Goal: Task Accomplishment & Management: Manage account settings

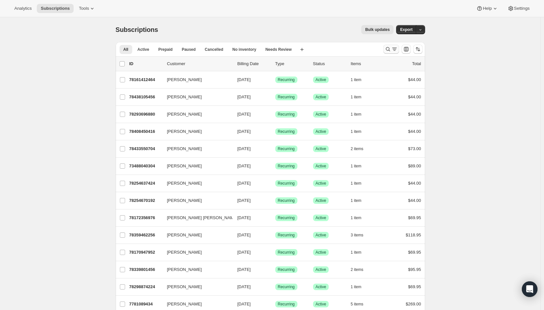
click at [396, 49] on icon "Search and filter results" at bounding box center [394, 49] width 7 height 7
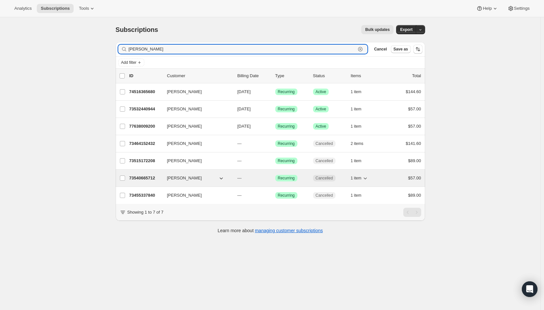
type input "gina mi"
click at [270, 179] on p "---" at bounding box center [253, 178] width 33 height 7
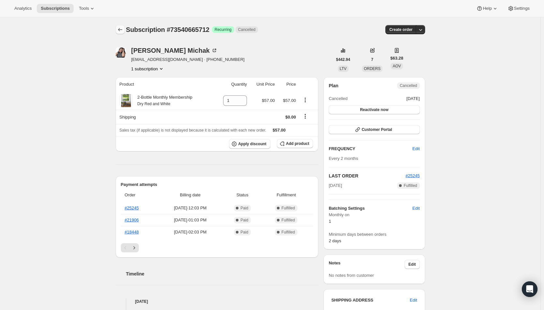
click at [120, 29] on icon "Subscriptions" at bounding box center [120, 29] width 7 height 7
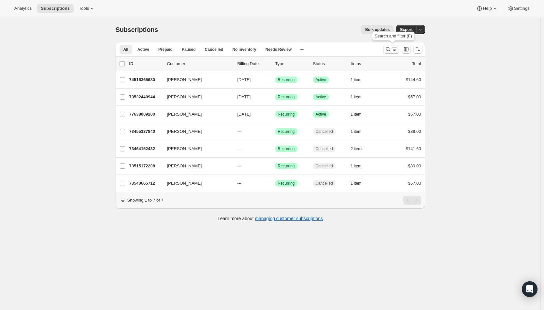
click at [395, 50] on icon "Search and filter results" at bounding box center [394, 49] width 7 height 7
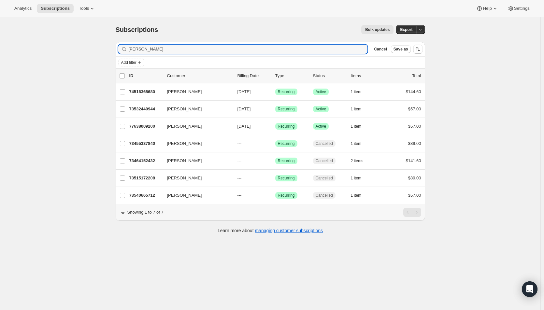
drag, startPoint x: 130, startPoint y: 49, endPoint x: 121, endPoint y: 48, distance: 9.2
click at [121, 48] on div "gina mi Clear" at bounding box center [242, 49] width 249 height 9
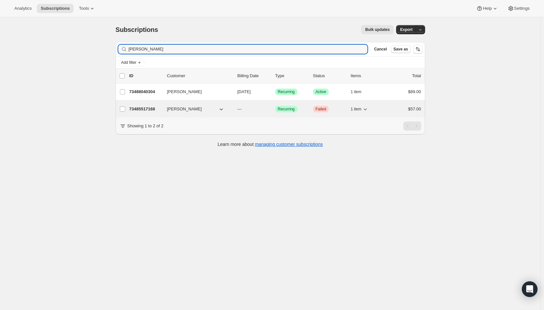
type input "shara"
click at [265, 109] on p "---" at bounding box center [253, 109] width 33 height 7
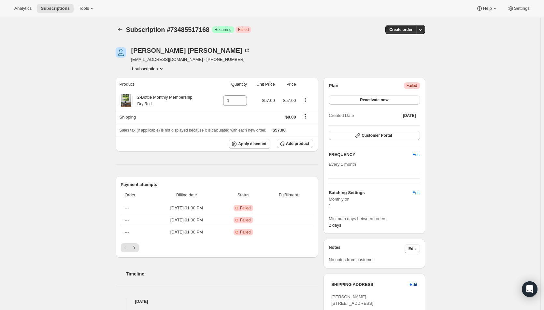
click at [461, 127] on div "Subscription #73485517168. This page is ready Subscription #73485517168 Success…" at bounding box center [270, 281] width 540 height 528
click at [123, 29] on icon "Subscriptions" at bounding box center [120, 29] width 7 height 7
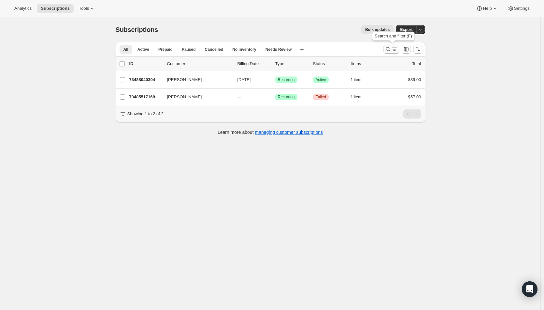
click at [396, 50] on icon "Search and filter results" at bounding box center [394, 49] width 7 height 7
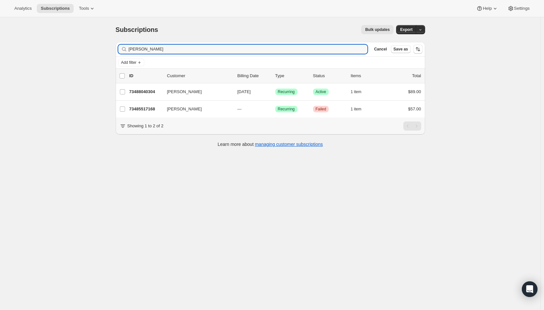
drag, startPoint x: 154, startPoint y: 49, endPoint x: 119, endPoint y: 48, distance: 35.2
click at [119, 48] on div "Filter subscribers shara Clear Cancel Save as" at bounding box center [270, 49] width 309 height 14
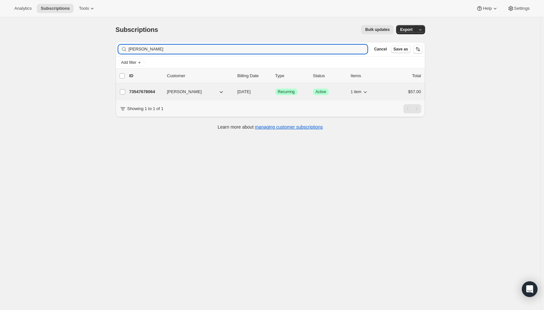
type input "karen jones"
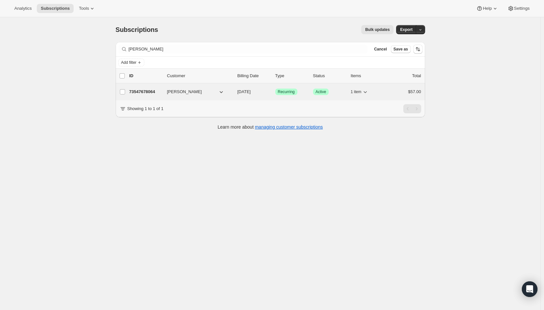
click at [246, 93] on span "10/02/2025" at bounding box center [243, 91] width 13 height 5
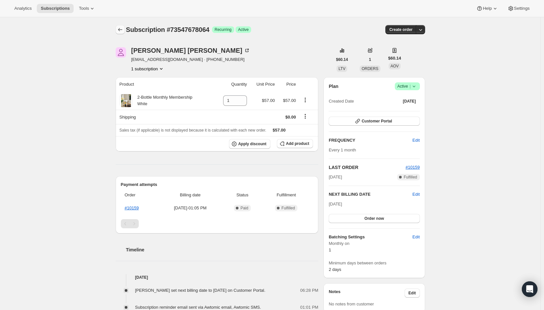
click at [122, 31] on icon "Subscriptions" at bounding box center [120, 29] width 7 height 7
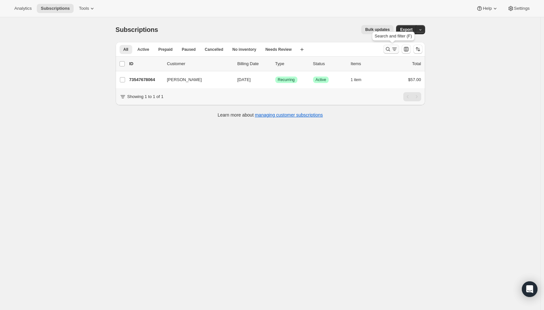
click at [391, 47] on icon "Search and filter results" at bounding box center [388, 49] width 7 height 7
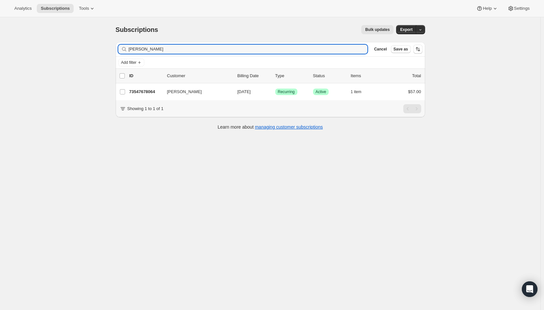
drag, startPoint x: 165, startPoint y: 49, endPoint x: 111, endPoint y: 46, distance: 53.5
click at [111, 46] on div "Subscriptions. This page is ready Subscriptions Bulk updates More actions Bulk …" at bounding box center [270, 77] width 325 height 120
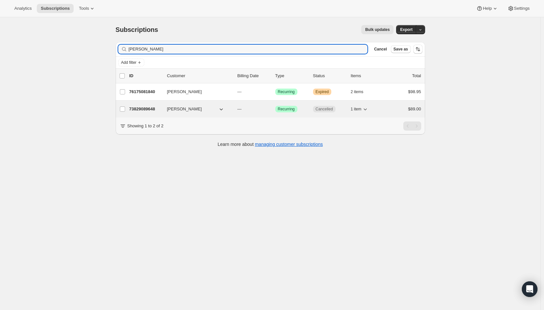
type input "donna lang"
click at [266, 107] on p "---" at bounding box center [253, 109] width 33 height 7
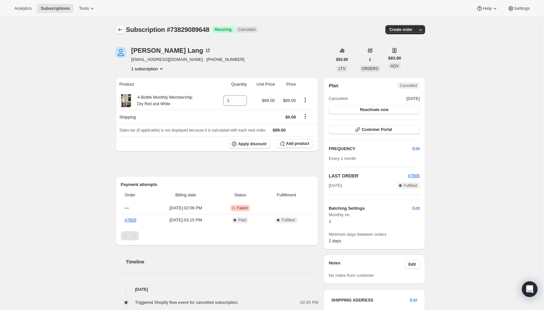
click at [118, 28] on icon "Subscriptions" at bounding box center [120, 29] width 7 height 7
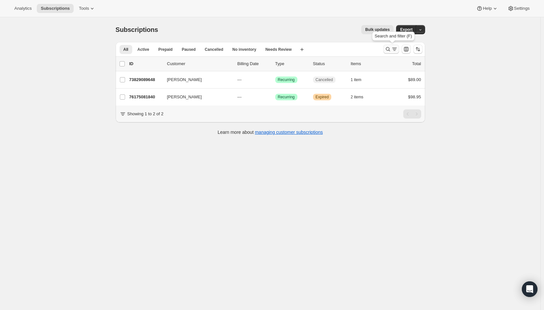
click at [396, 47] on icon "Search and filter results" at bounding box center [394, 49] width 7 height 7
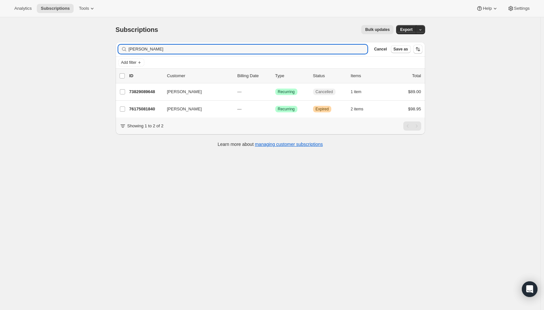
drag, startPoint x: 161, startPoint y: 50, endPoint x: 120, endPoint y: 48, distance: 40.4
click at [120, 48] on div "donna lang Clear" at bounding box center [242, 49] width 249 height 9
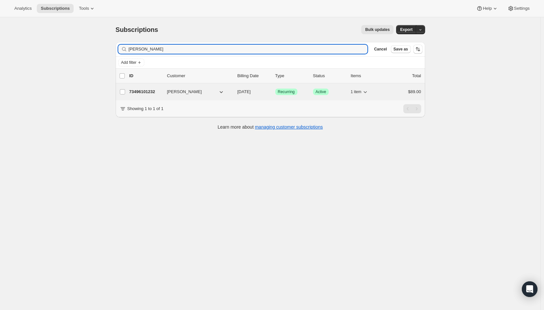
type input "ellen grant"
click at [248, 92] on span "11/01/2025" at bounding box center [243, 91] width 13 height 5
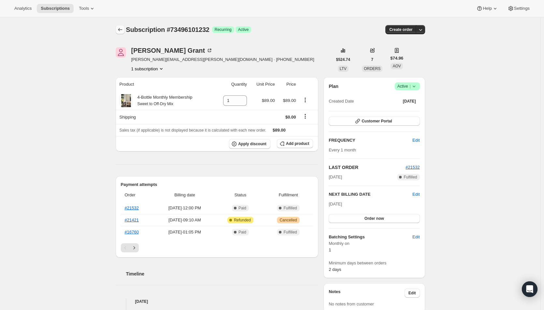
click at [121, 31] on icon "Subscriptions" at bounding box center [120, 29] width 7 height 7
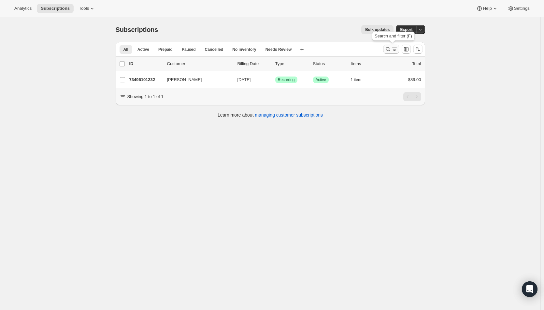
click at [388, 49] on icon "Search and filter results" at bounding box center [388, 49] width 7 height 7
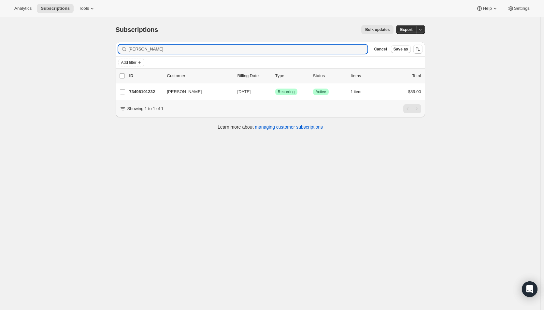
drag, startPoint x: 167, startPoint y: 50, endPoint x: 126, endPoint y: 49, distance: 41.4
click at [126, 49] on div "ellen grant Clear" at bounding box center [242, 49] width 249 height 9
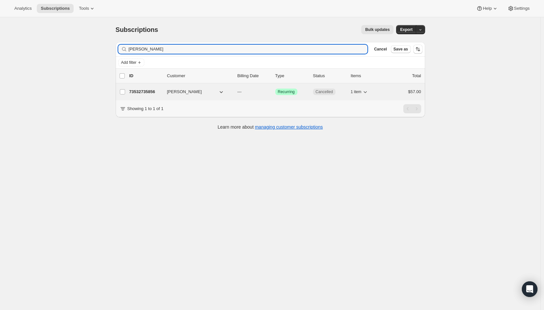
type input "hank small"
click at [260, 91] on p "---" at bounding box center [253, 92] width 33 height 7
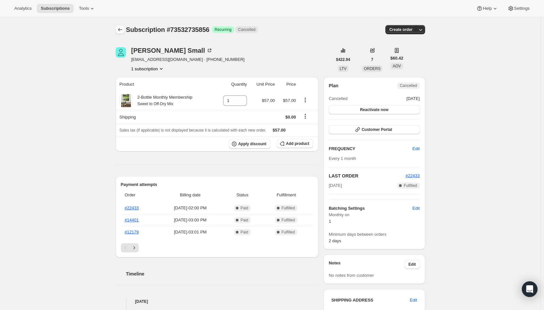
click at [119, 27] on icon "Subscriptions" at bounding box center [120, 29] width 7 height 7
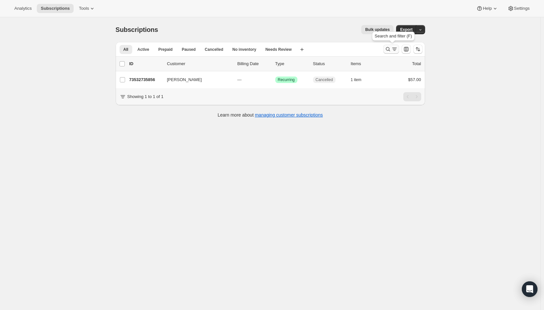
click at [391, 51] on icon "Search and filter results" at bounding box center [388, 49] width 7 height 7
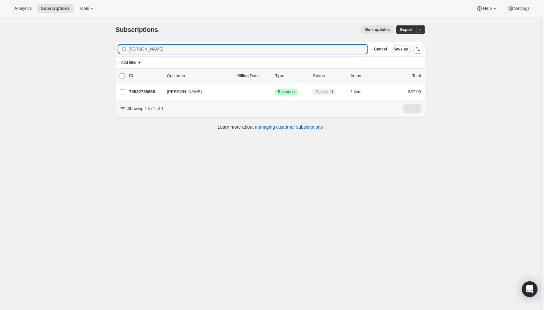
drag, startPoint x: 157, startPoint y: 46, endPoint x: 111, endPoint y: 46, distance: 46.2
click at [111, 46] on div "Subscriptions. This page is ready Subscriptions Bulk updates More actions Bulk …" at bounding box center [270, 77] width 325 height 120
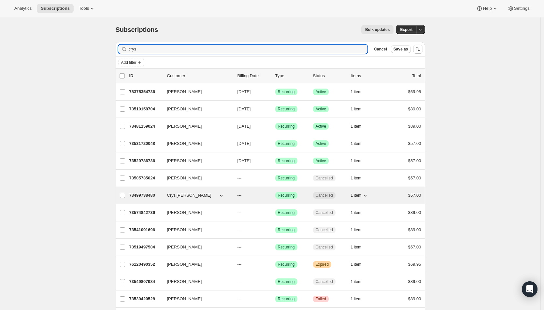
type input "crys"
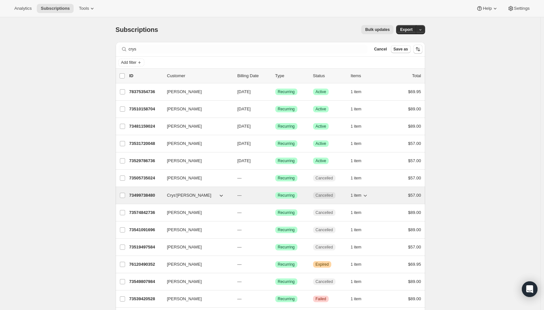
click at [264, 196] on p "---" at bounding box center [253, 195] width 33 height 7
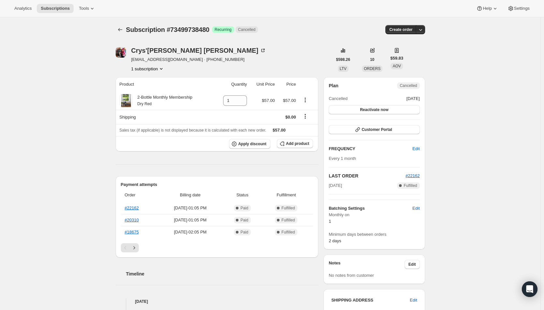
drag, startPoint x: 33, startPoint y: 221, endPoint x: 48, endPoint y: 208, distance: 19.1
click at [33, 221] on div "Subscription #73499738480. This page is ready Subscription #73499738480 Success…" at bounding box center [270, 302] width 540 height 570
click at [122, 29] on icon "Subscriptions" at bounding box center [120, 29] width 7 height 7
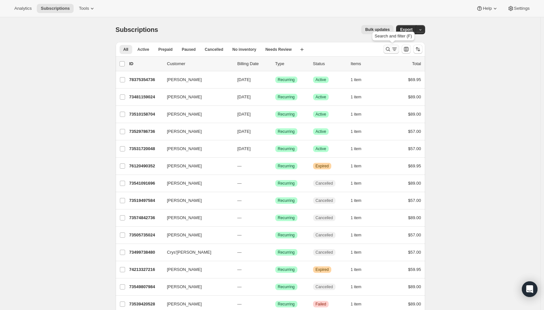
click at [393, 48] on icon "Search and filter results" at bounding box center [394, 49] width 7 height 7
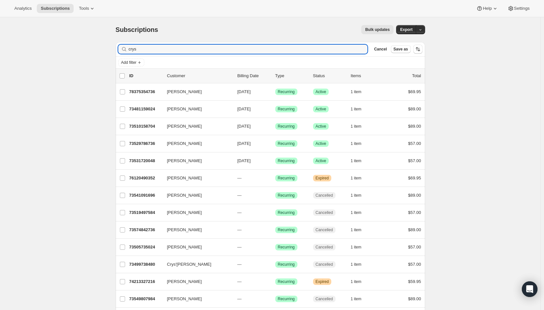
drag, startPoint x: 149, startPoint y: 50, endPoint x: 115, endPoint y: 49, distance: 33.5
click at [115, 49] on div "Filter subscribers crys Clear Cancel Save as Add filter 0 selected Update next …" at bounding box center [267, 208] width 315 height 342
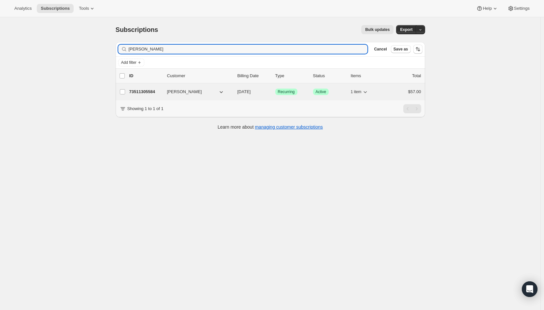
type input "john shatz"
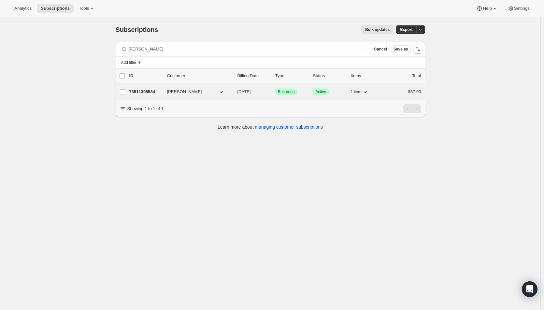
click at [261, 89] on p "[DATE]" at bounding box center [253, 92] width 33 height 7
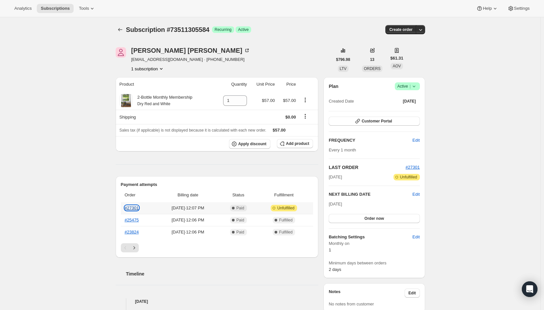
click at [135, 207] on link "#27301" at bounding box center [132, 207] width 14 height 5
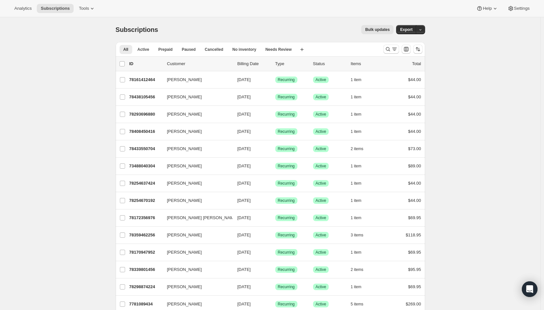
click at [395, 51] on icon "Search and filter results" at bounding box center [394, 49] width 7 height 7
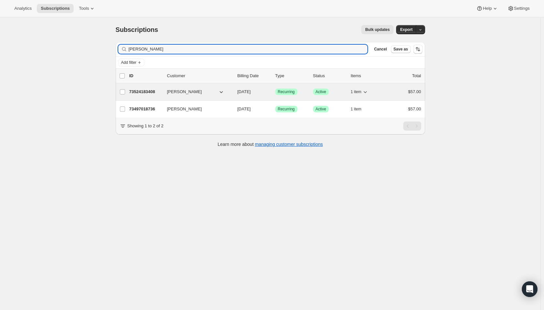
type input "kelly j"
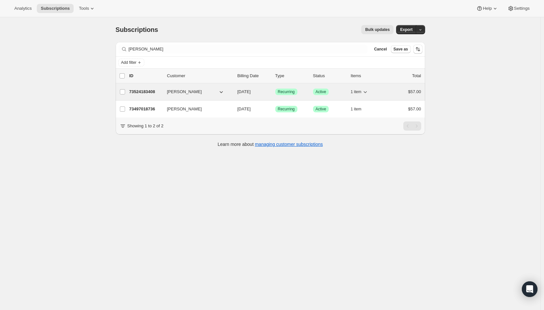
click at [242, 92] on span "[DATE]" at bounding box center [243, 91] width 13 height 5
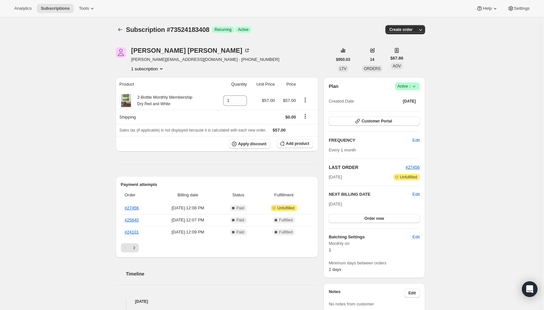
click at [414, 88] on icon at bounding box center [414, 86] width 7 height 7
click at [410, 110] on span "Cancel subscription" at bounding box center [409, 110] width 37 height 5
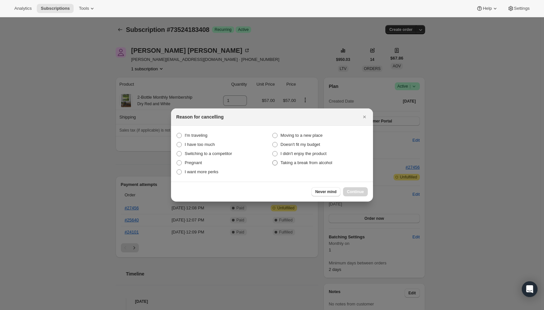
click at [299, 163] on span "Taking a break from alcohol" at bounding box center [306, 162] width 52 height 5
click at [273, 161] on alcohol "Taking a break from alcohol" at bounding box center [272, 160] width 0 height 0
radio alcohol "true"
click at [350, 191] on span "Continue" at bounding box center [355, 191] width 17 height 5
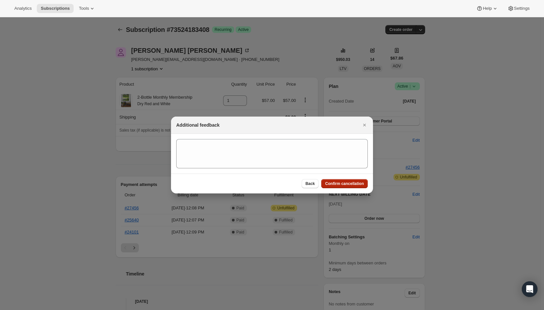
click at [345, 183] on span "Confirm cancellation" at bounding box center [344, 183] width 39 height 5
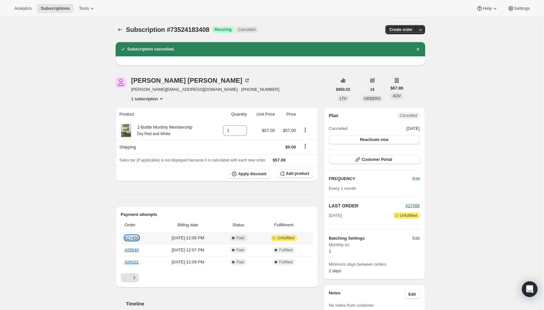
click at [135, 237] on link "#27456" at bounding box center [132, 237] width 14 height 5
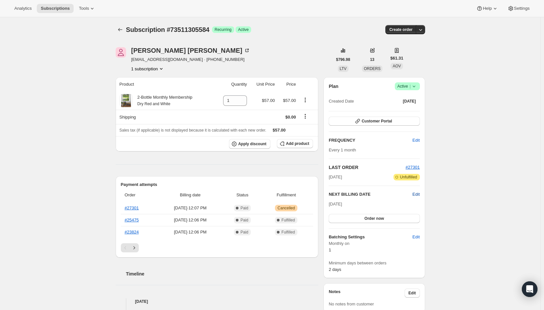
click at [415, 194] on span "Edit" at bounding box center [415, 194] width 7 height 7
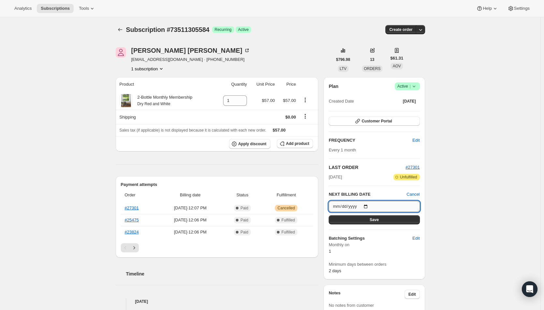
click at [367, 206] on input "2025-10-01" at bounding box center [374, 206] width 91 height 11
type input "2025-12-01"
click at [360, 221] on button "Save" at bounding box center [374, 219] width 91 height 9
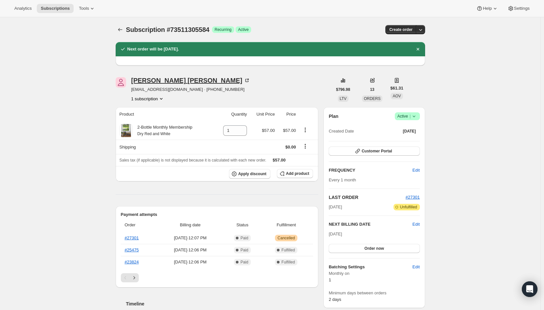
click at [144, 79] on div "John Shatz" at bounding box center [190, 80] width 119 height 7
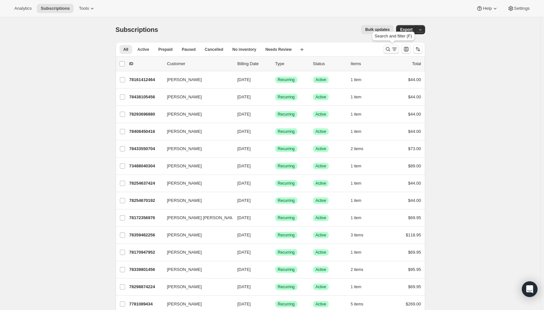
click at [396, 50] on icon "Search and filter results" at bounding box center [394, 49] width 7 height 7
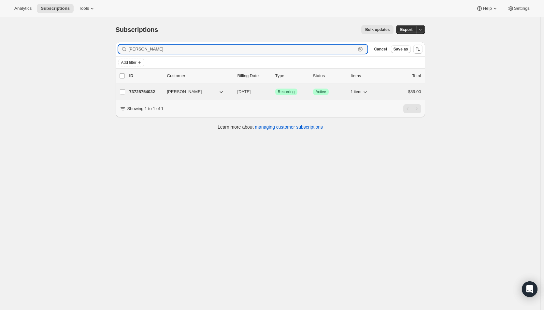
type input "richard fogl"
click at [251, 93] on span "[DATE]" at bounding box center [243, 91] width 13 height 5
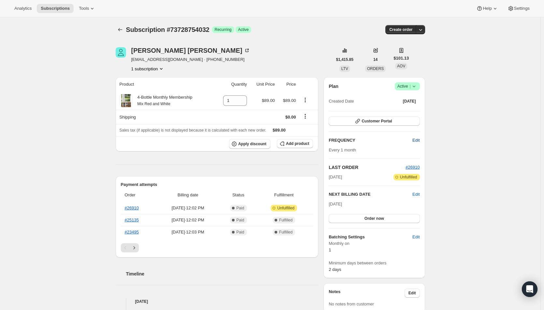
click at [419, 140] on span "Edit" at bounding box center [415, 140] width 7 height 7
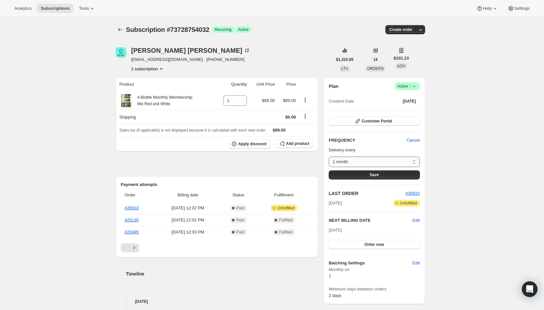
click at [415, 163] on select "1 month Custom..." at bounding box center [374, 162] width 91 height 10
select select "custom"
click at [330, 157] on select "1 month Custom..." at bounding box center [374, 162] width 91 height 10
select select "MONTH"
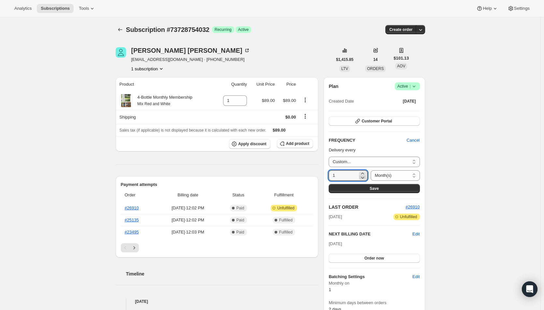
click at [363, 174] on icon at bounding box center [362, 177] width 7 height 7
click at [361, 178] on icon at bounding box center [362, 177] width 7 height 7
click at [362, 175] on icon at bounding box center [362, 177] width 7 height 7
click at [362, 171] on icon at bounding box center [362, 173] width 7 height 7
type input "2"
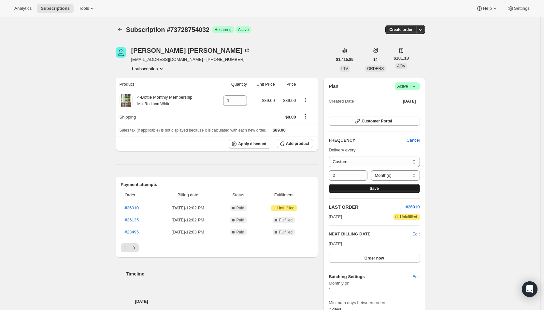
click at [368, 187] on button "Save" at bounding box center [374, 188] width 91 height 9
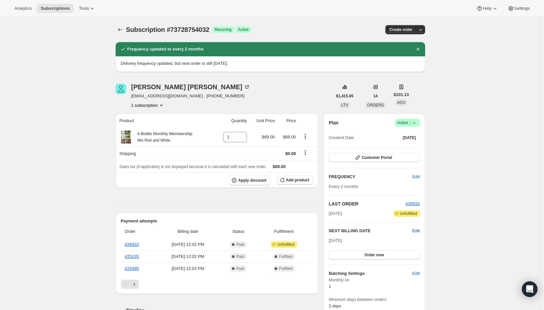
click at [418, 231] on span "Edit" at bounding box center [415, 231] width 7 height 7
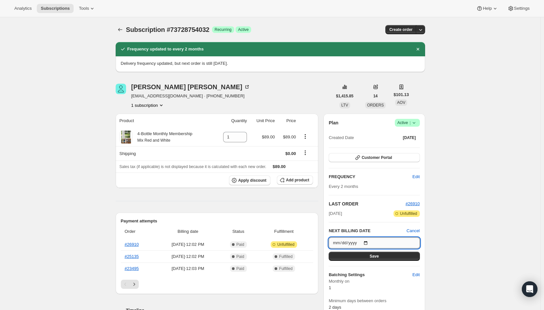
click at [368, 243] on input "2025-10-01" at bounding box center [374, 242] width 91 height 11
type input "2025-11-01"
click at [380, 254] on button "Save" at bounding box center [374, 256] width 91 height 9
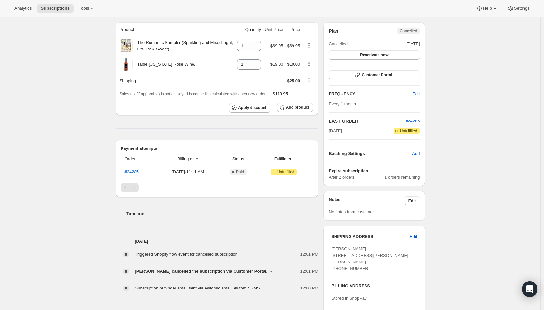
scroll to position [65, 0]
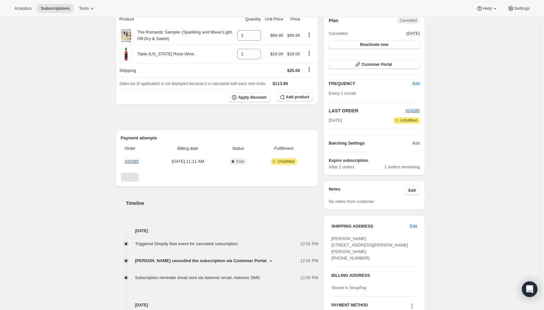
click at [101, 199] on div "Subscription #76758778224. This page is ready Subscription #76758778224 Success…" at bounding box center [270, 227] width 540 height 551
click at [58, 238] on div "Subscription #76758778224. This page is ready Subscription #76758778224 Success…" at bounding box center [270, 227] width 540 height 551
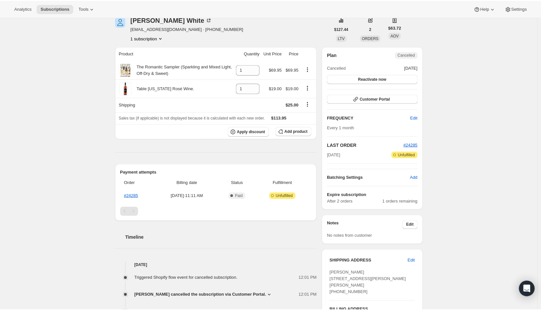
scroll to position [33, 0]
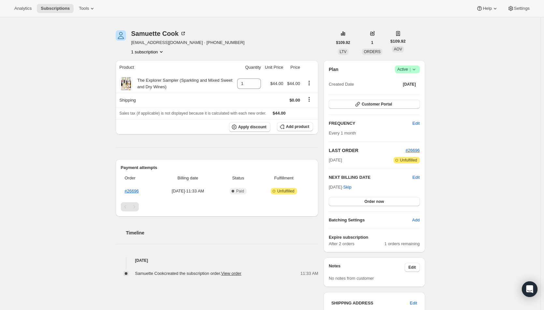
scroll to position [33, 0]
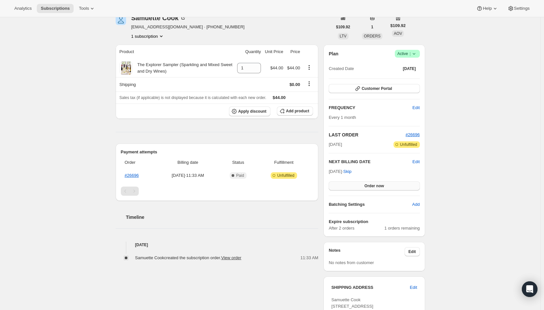
click at [371, 185] on span "Order now" at bounding box center [374, 185] width 20 height 5
click at [371, 184] on span "Click to confirm" at bounding box center [374, 185] width 30 height 5
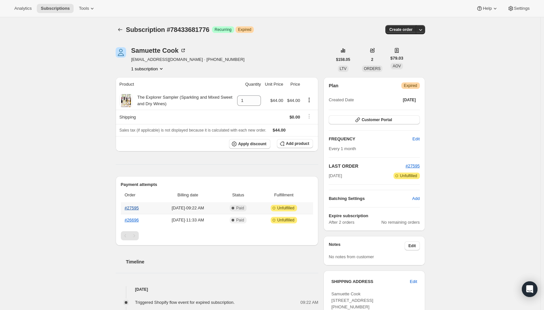
click at [131, 204] on th "#27595" at bounding box center [138, 208] width 35 height 12
click at [128, 208] on link "#27595" at bounding box center [132, 207] width 14 height 5
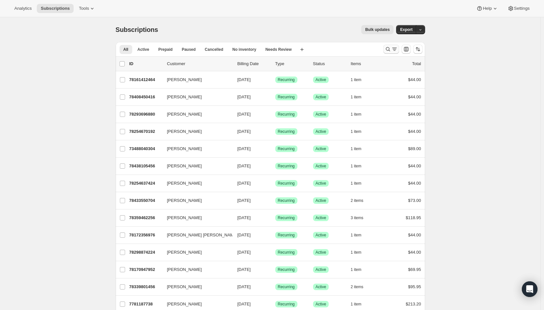
click at [391, 47] on icon "Search and filter results" at bounding box center [388, 49] width 7 height 7
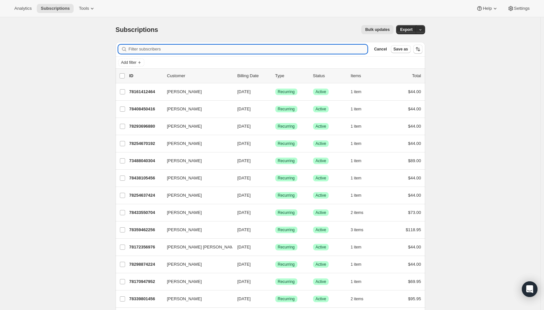
click at [169, 50] on input "Filter subscribers" at bounding box center [248, 49] width 239 height 9
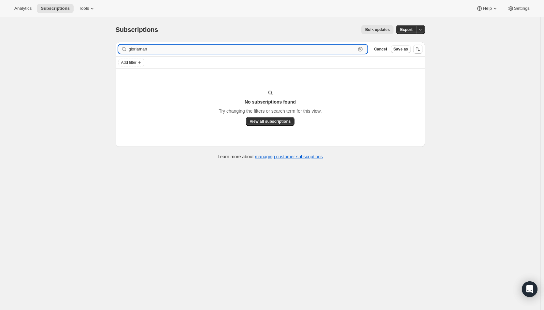
click at [141, 50] on input "gloriaman" at bounding box center [242, 49] width 227 height 9
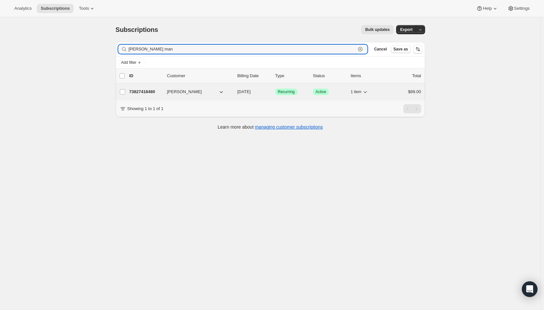
type input "gloria man"
click at [251, 91] on span "[DATE]" at bounding box center [243, 91] width 13 height 5
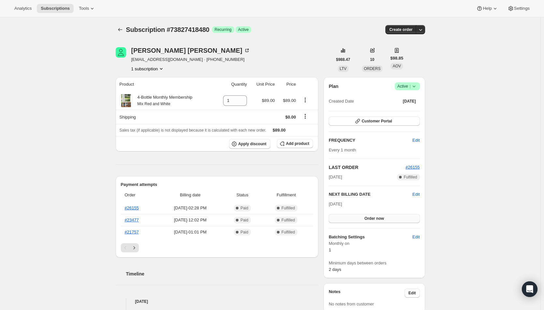
click at [382, 220] on span "Order now" at bounding box center [374, 218] width 20 height 5
click at [382, 220] on span "Click to confirm" at bounding box center [374, 218] width 30 height 5
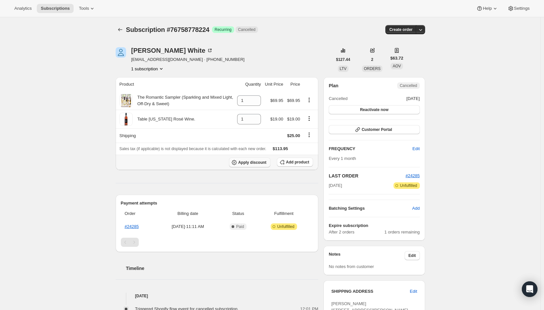
click at [255, 163] on span "Apply discount" at bounding box center [252, 162] width 28 height 5
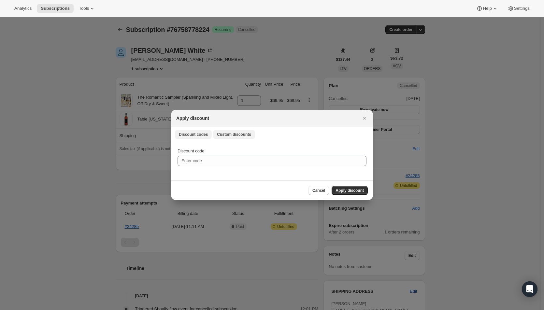
click at [227, 132] on span "Custom discounts" at bounding box center [234, 134] width 34 height 5
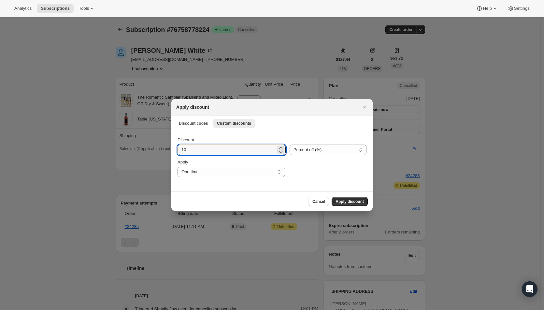
drag, startPoint x: 203, startPoint y: 151, endPoint x: 173, endPoint y: 150, distance: 30.6
click at [173, 150] on div "Discount 10 Percent off (%) Amount off ($) Percent off (%) Apply One time Speci…" at bounding box center [272, 160] width 202 height 61
click at [330, 154] on select "Percent off (%) Amount off ($)" at bounding box center [327, 150] width 77 height 10
select select "fixed"
click at [289, 145] on select "Percent off (%) Amount off ($)" at bounding box center [327, 150] width 77 height 10
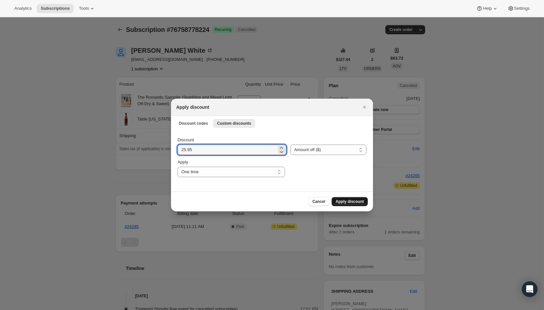
type input "25.95"
click at [343, 204] on span "Apply discount" at bounding box center [349, 201] width 28 height 5
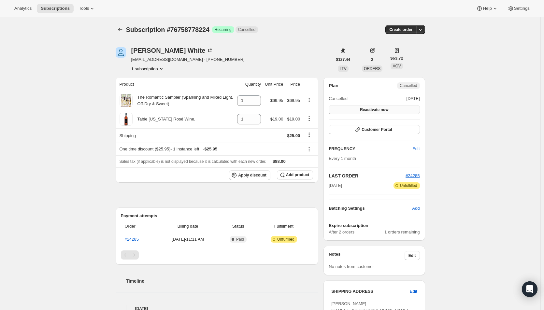
click at [387, 111] on span "Reactivate now" at bounding box center [374, 109] width 28 height 5
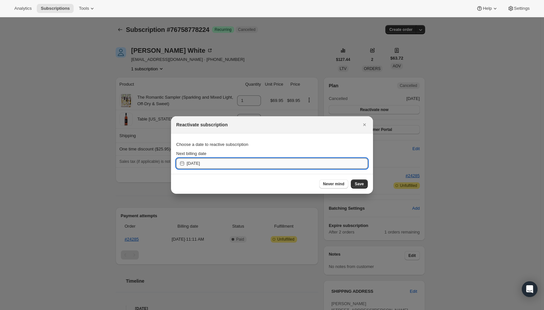
click at [224, 163] on input "[DATE]" at bounding box center [277, 163] width 181 height 10
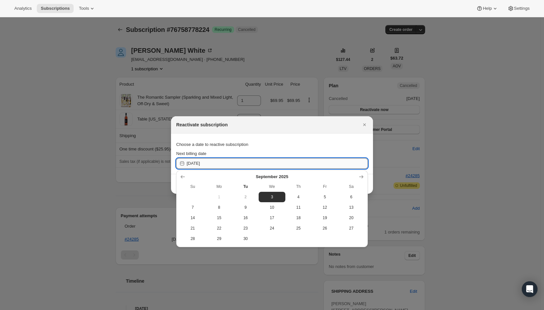
click at [224, 163] on input "[DATE]" at bounding box center [277, 163] width 181 height 10
click at [297, 217] on span "18" at bounding box center [298, 217] width 21 height 5
type input "[DATE]"
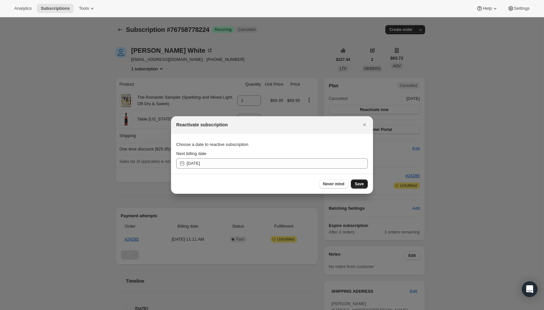
click at [359, 183] on span "Save" at bounding box center [359, 183] width 9 height 5
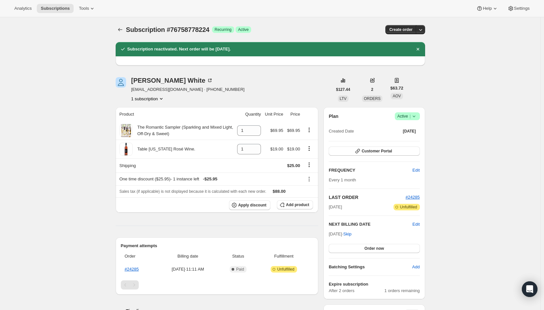
drag, startPoint x: 503, startPoint y: 170, endPoint x: 479, endPoint y: 168, distance: 24.5
